Goal: Complete application form

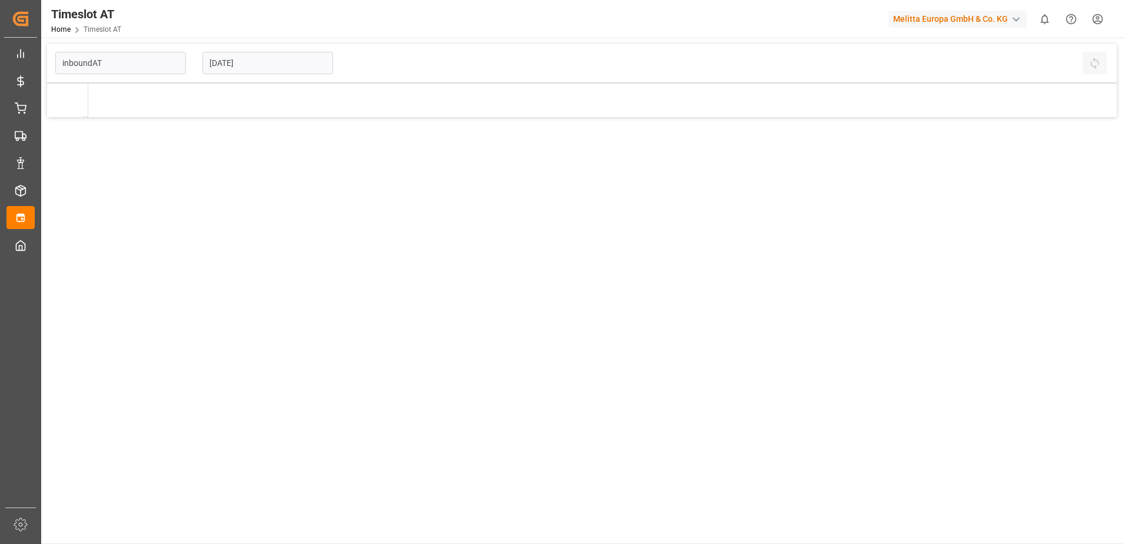
type input "Inbound AT"
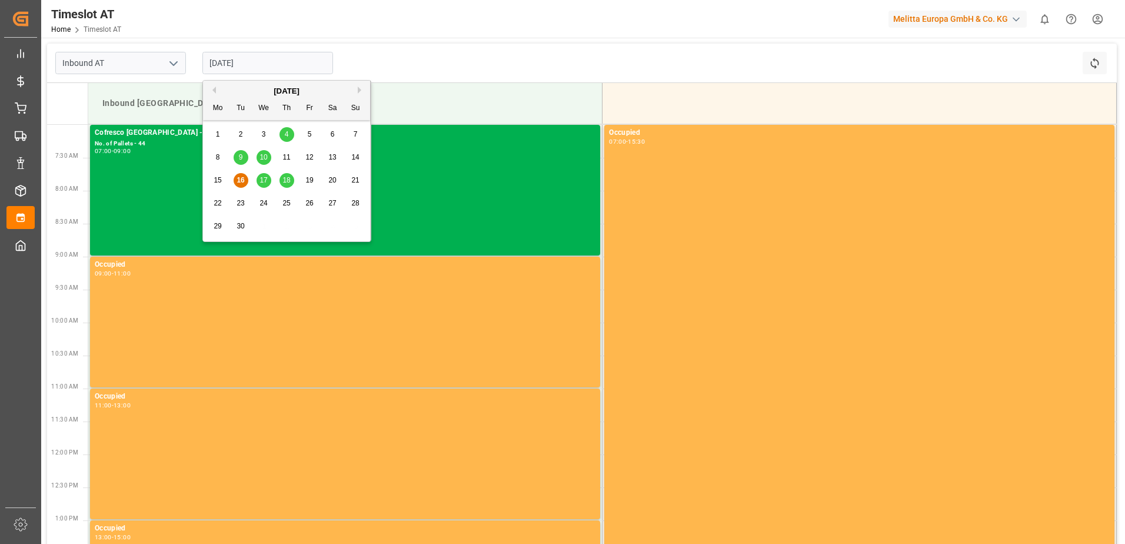
click at [232, 62] on input "[DATE]" at bounding box center [267, 63] width 131 height 22
click at [240, 204] on span "23" at bounding box center [241, 203] width 8 height 8
type input "[DATE]"
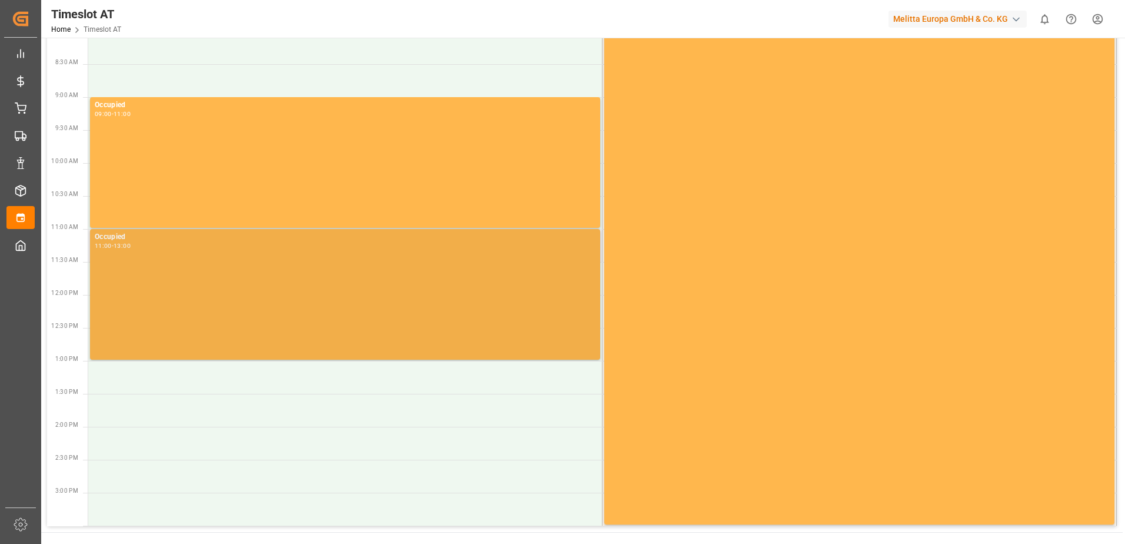
scroll to position [177, 0]
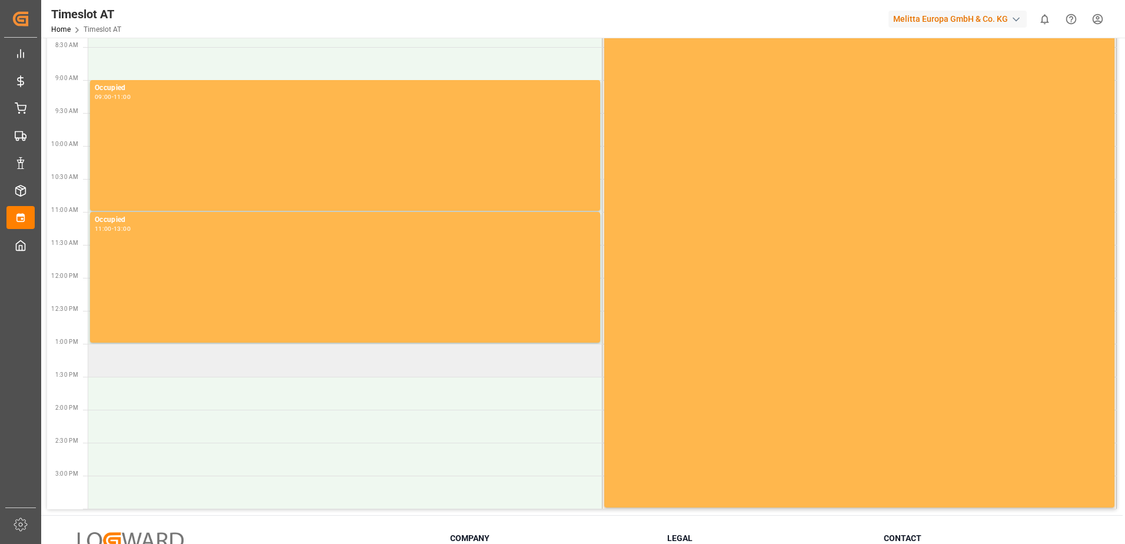
click at [122, 361] on td at bounding box center [345, 360] width 514 height 33
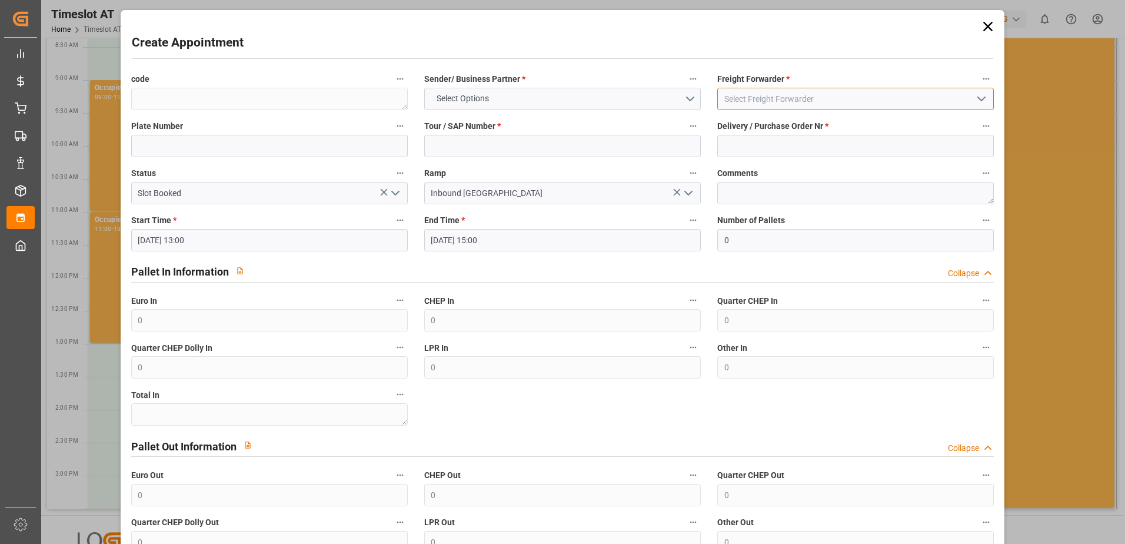
click at [773, 104] on input at bounding box center [855, 99] width 277 height 22
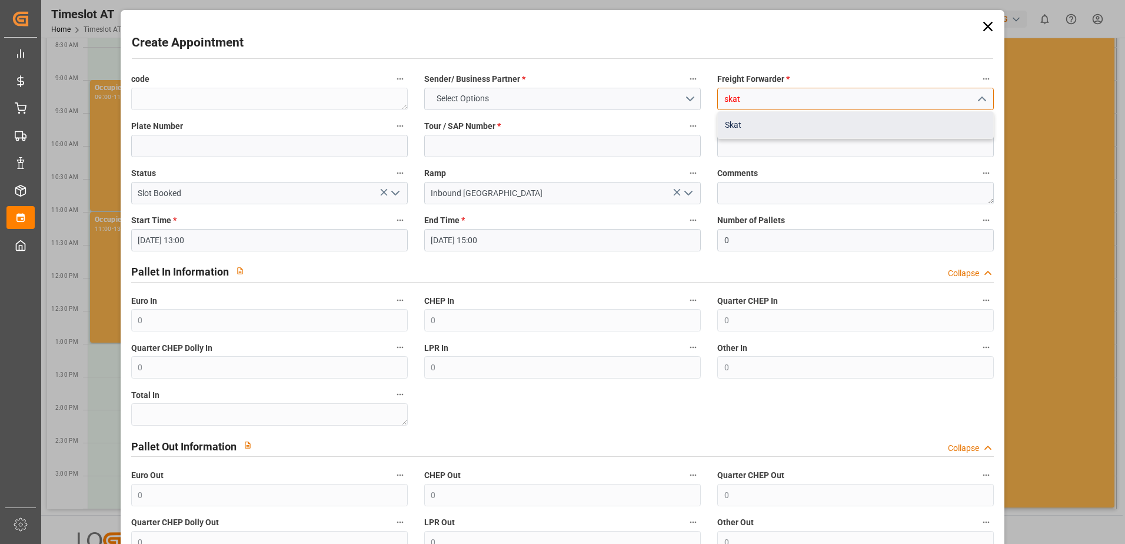
click at [777, 122] on div "Skat" at bounding box center [855, 125] width 275 height 26
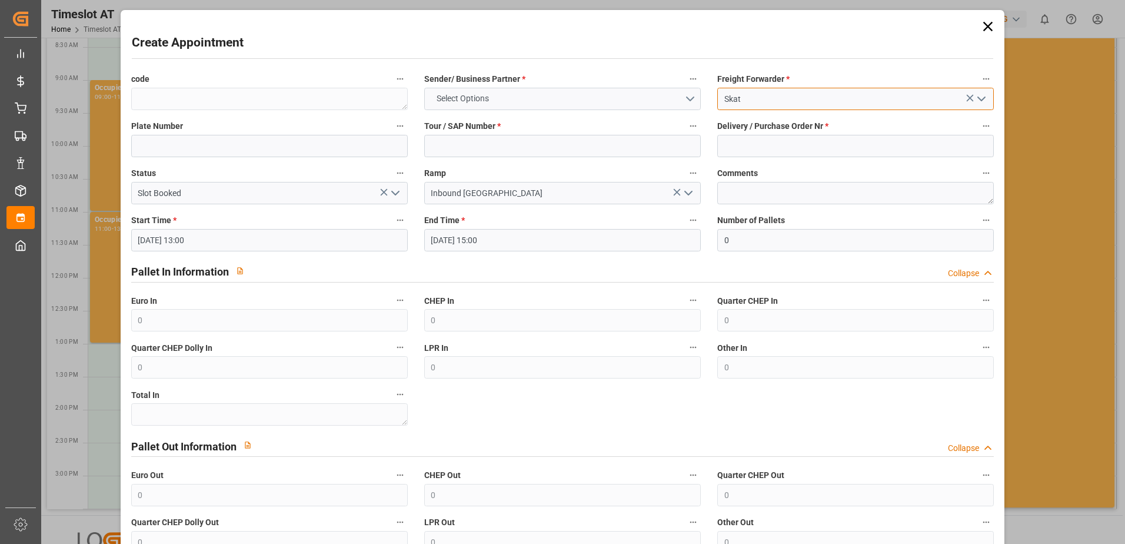
type input "Skat"
click at [499, 100] on button "Select Options" at bounding box center [562, 99] width 277 height 22
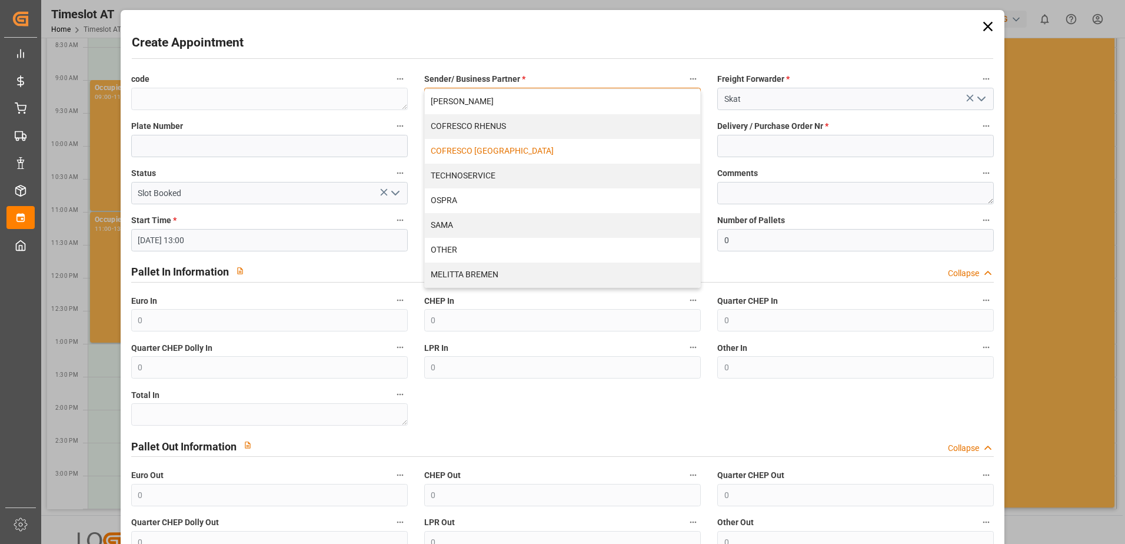
click at [464, 149] on div "COFRESCO [GEOGRAPHIC_DATA]" at bounding box center [562, 151] width 275 height 25
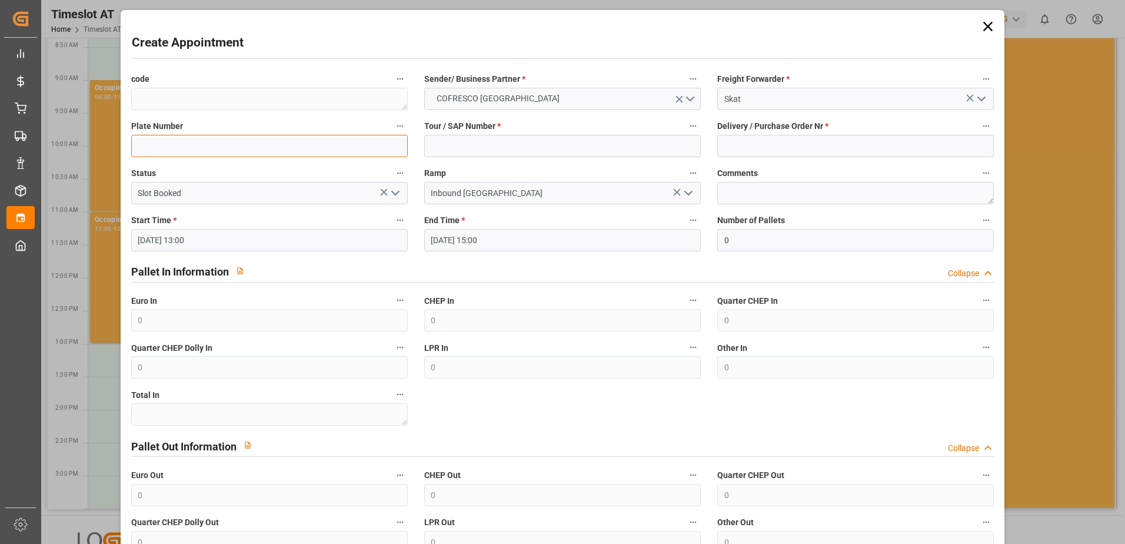
click at [139, 144] on input at bounding box center [269, 146] width 277 height 22
type input "ALLA/ALLA"
click at [508, 133] on label "Tour / SAP Number *" at bounding box center [562, 126] width 277 height 16
click at [685, 133] on button "Tour / SAP Number *" at bounding box center [692, 125] width 15 height 15
click at [486, 142] on div at bounding box center [562, 272] width 1125 height 544
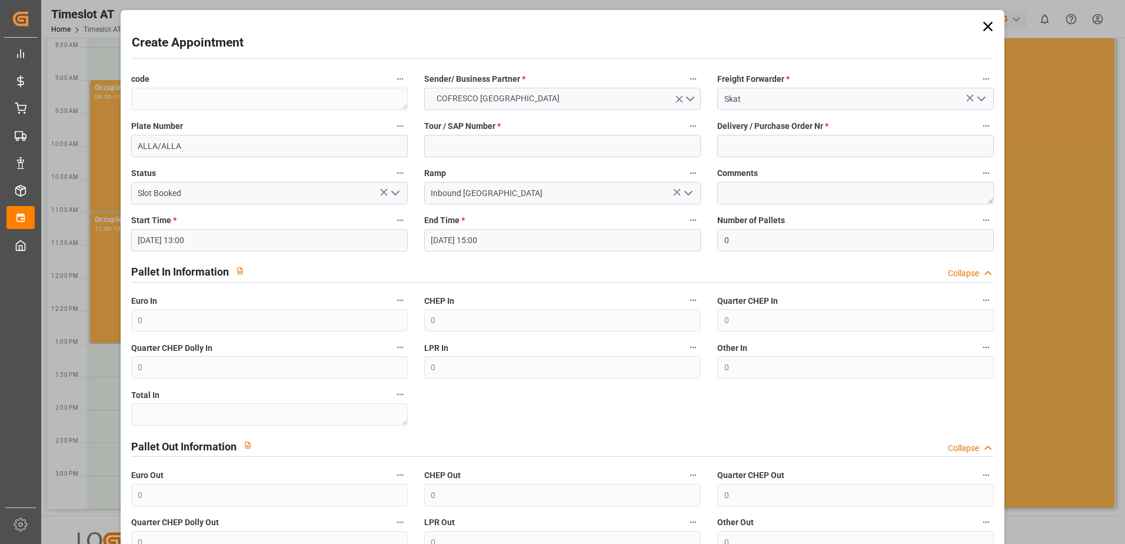
click at [466, 157] on div "Tour / SAP Number *" at bounding box center [562, 137] width 293 height 47
click at [460, 144] on input at bounding box center [562, 146] width 277 height 22
paste input "62042493"
type input "62042493"
click at [751, 132] on span "Delivery / Purchase Order Nr *" at bounding box center [772, 126] width 111 height 12
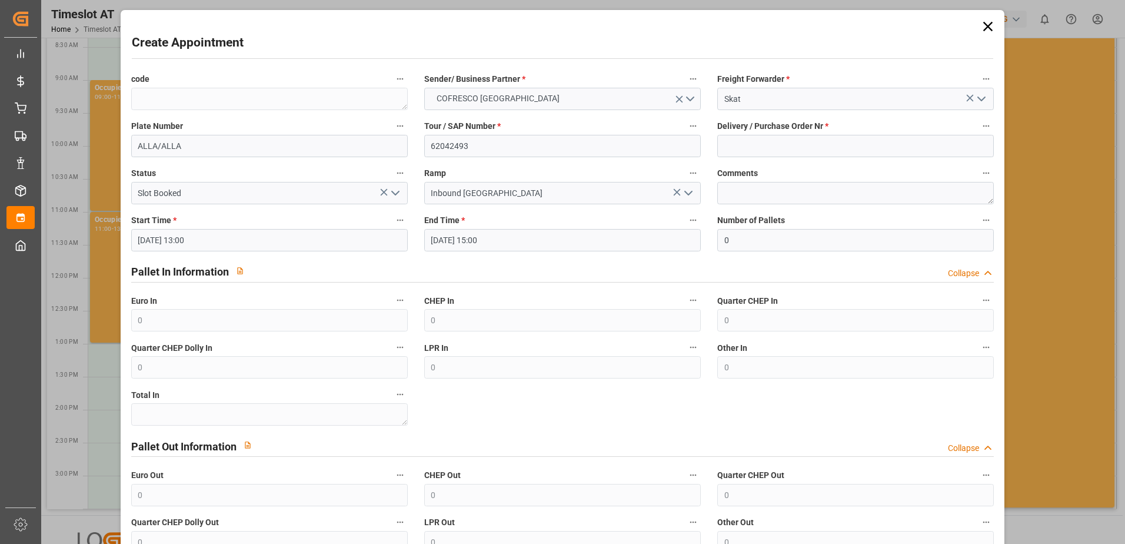
click at [979, 132] on button "Delivery / Purchase Order Nr *" at bounding box center [986, 125] width 15 height 15
click at [745, 142] on div at bounding box center [562, 272] width 1125 height 544
click at [745, 142] on input at bounding box center [855, 146] width 277 height 22
paste input "489703"
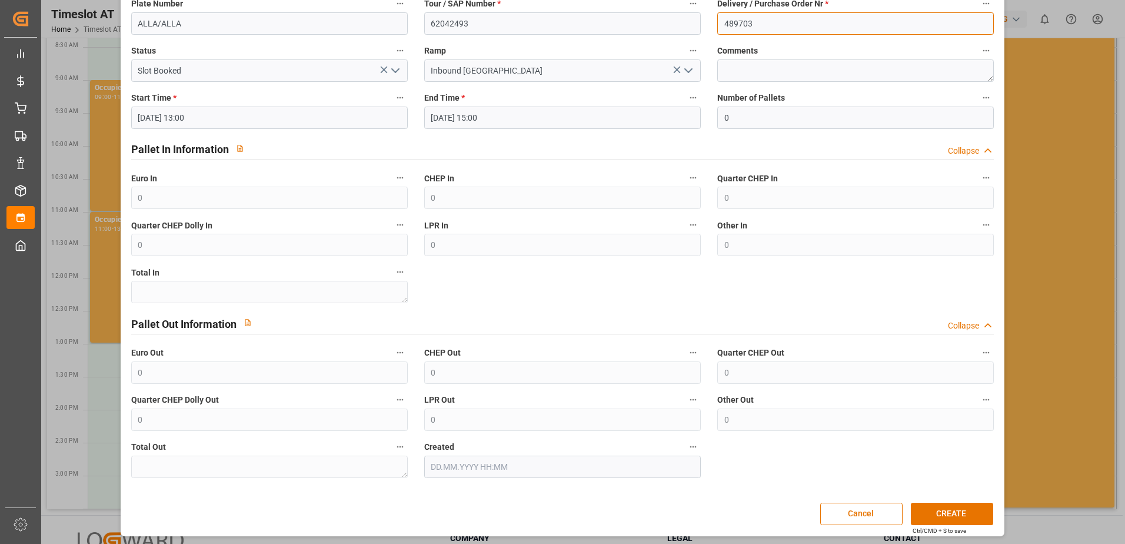
scroll to position [125, 0]
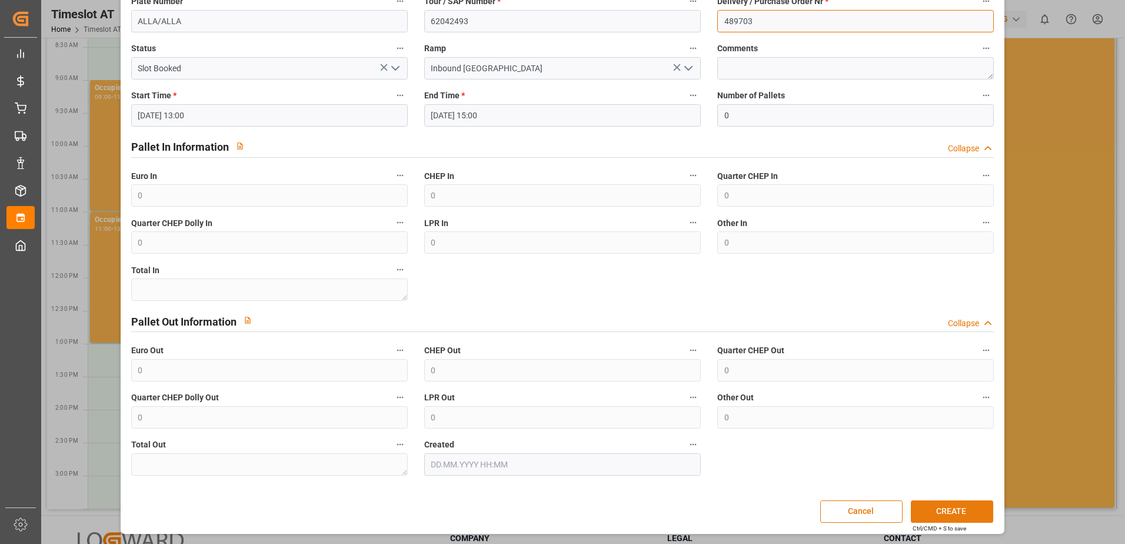
type input "489703"
click at [951, 510] on button "CREATE" at bounding box center [952, 511] width 82 height 22
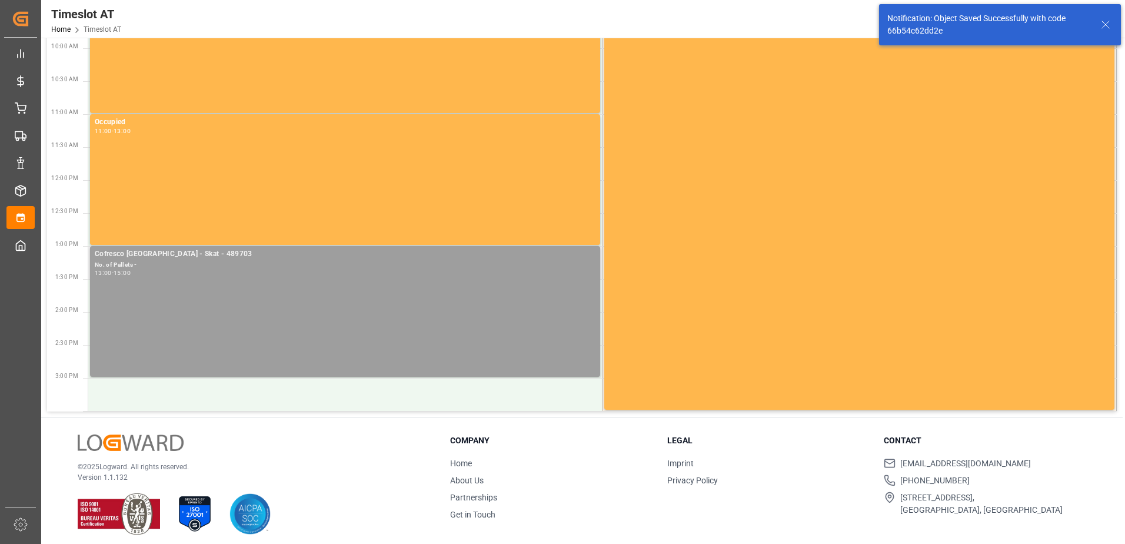
scroll to position [281, 0]
